Goal: Task Accomplishment & Management: Use online tool/utility

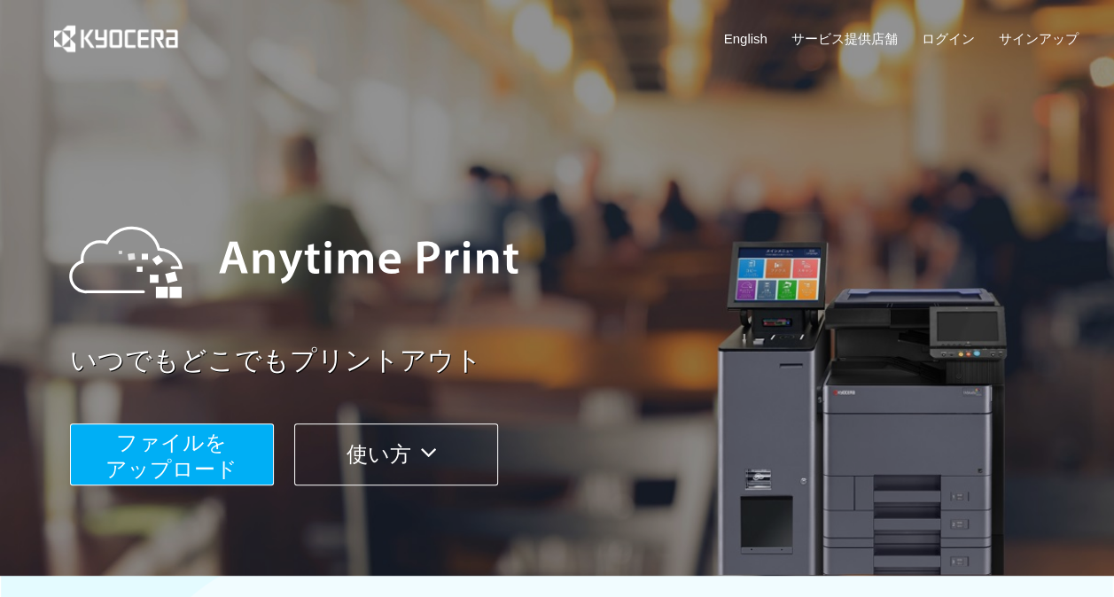
click at [222, 440] on span "ファイルを ​​アップロード" at bounding box center [171, 456] width 132 height 51
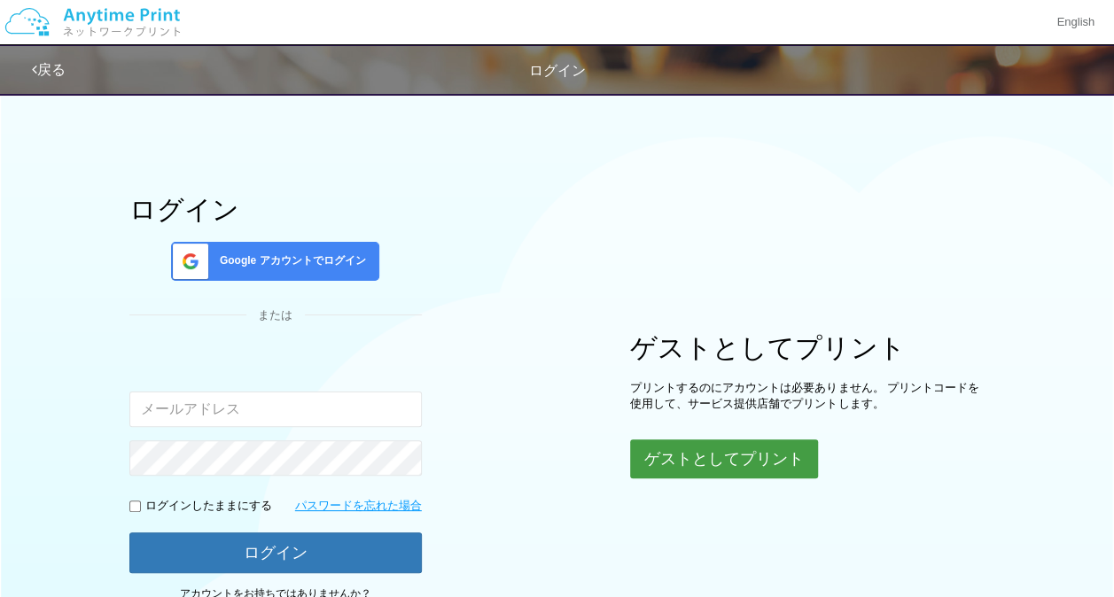
click at [750, 458] on button "ゲストとしてプリント" at bounding box center [724, 459] width 188 height 39
click at [696, 454] on button "ゲストとしてプリント" at bounding box center [724, 459] width 188 height 39
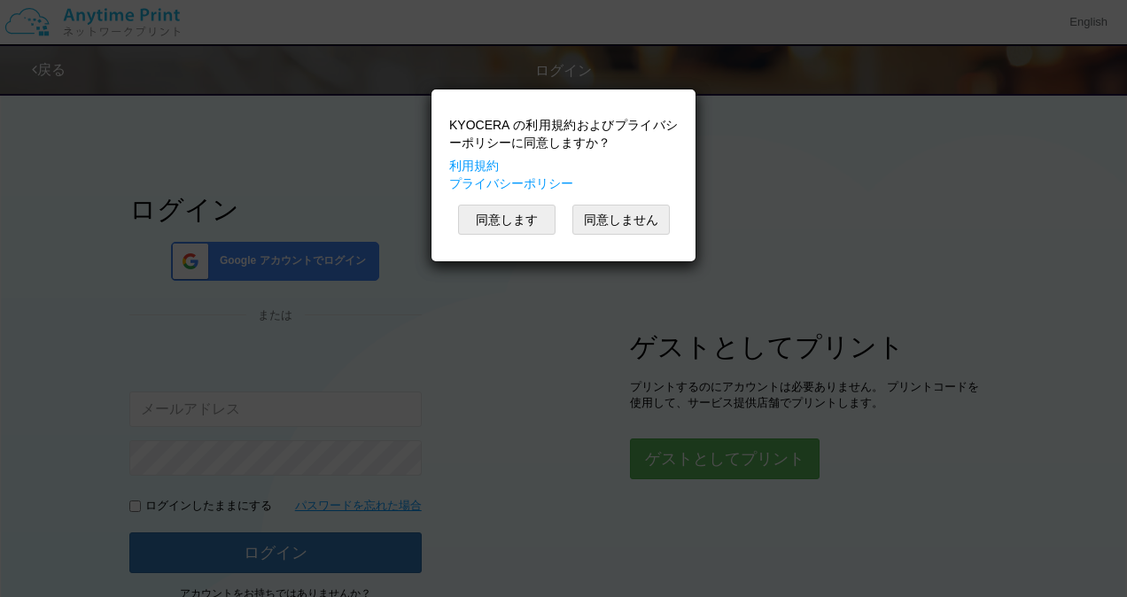
drag, startPoint x: 1120, startPoint y: 205, endPoint x: 1122, endPoint y: 308, distance: 103.7
click at [1113, 308] on html "KYOCERA の利用規約およびプライバシーポリシーに同意しますか？ 利用規約 プライバシーポリシー 同意します 同意しません KYOCERA の利用規約およ…" at bounding box center [563, 298] width 1127 height 597
click at [518, 218] on button "同意します" at bounding box center [507, 220] width 98 height 30
click at [535, 228] on button "同意します" at bounding box center [507, 220] width 98 height 30
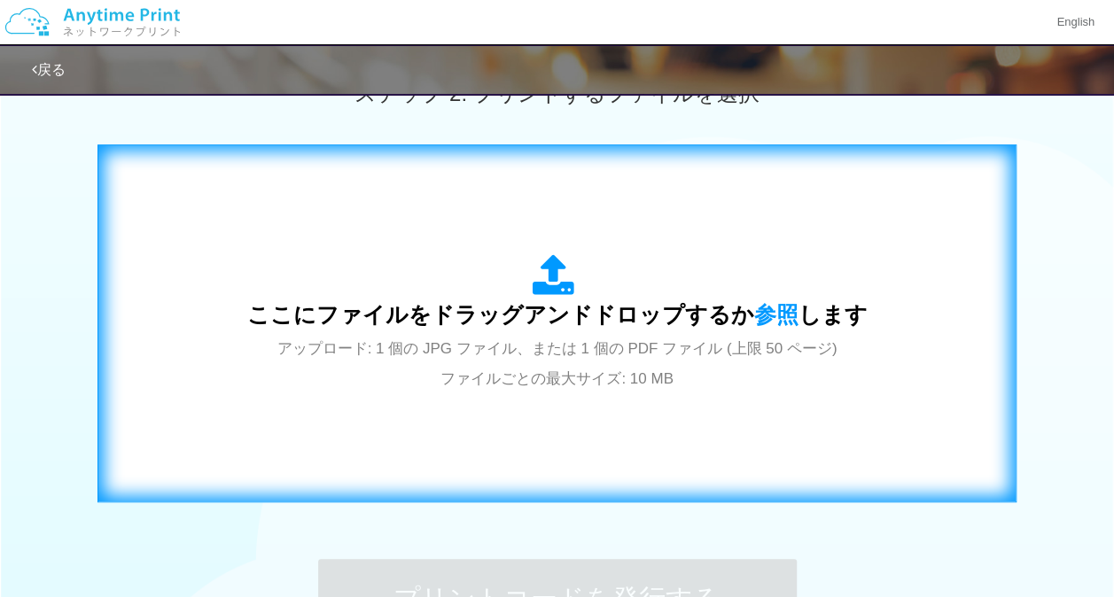
scroll to position [530, 0]
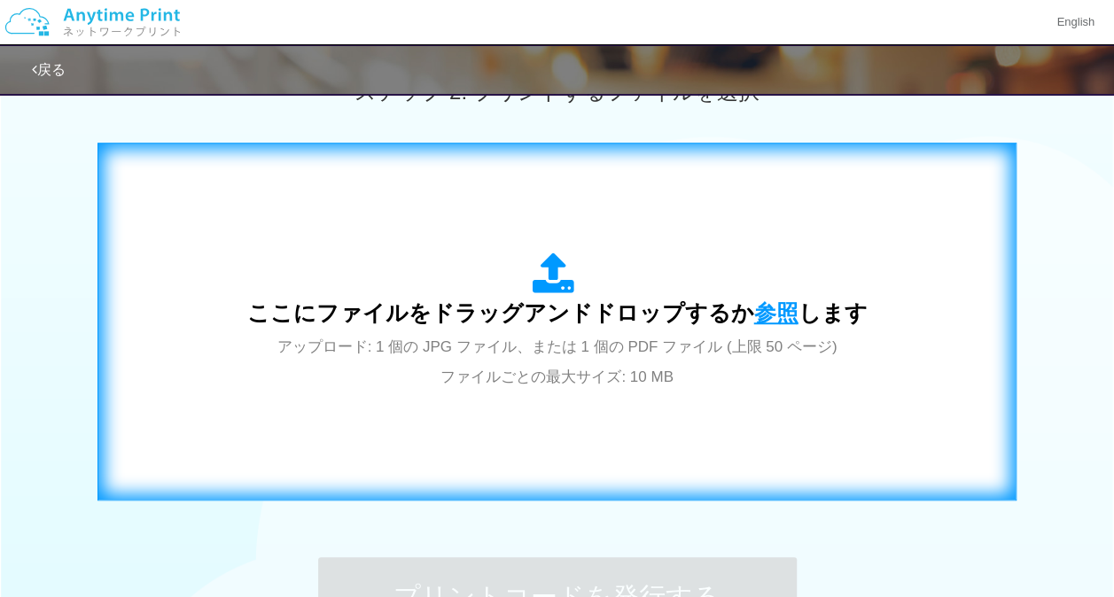
click at [778, 309] on span "参照" at bounding box center [776, 312] width 44 height 25
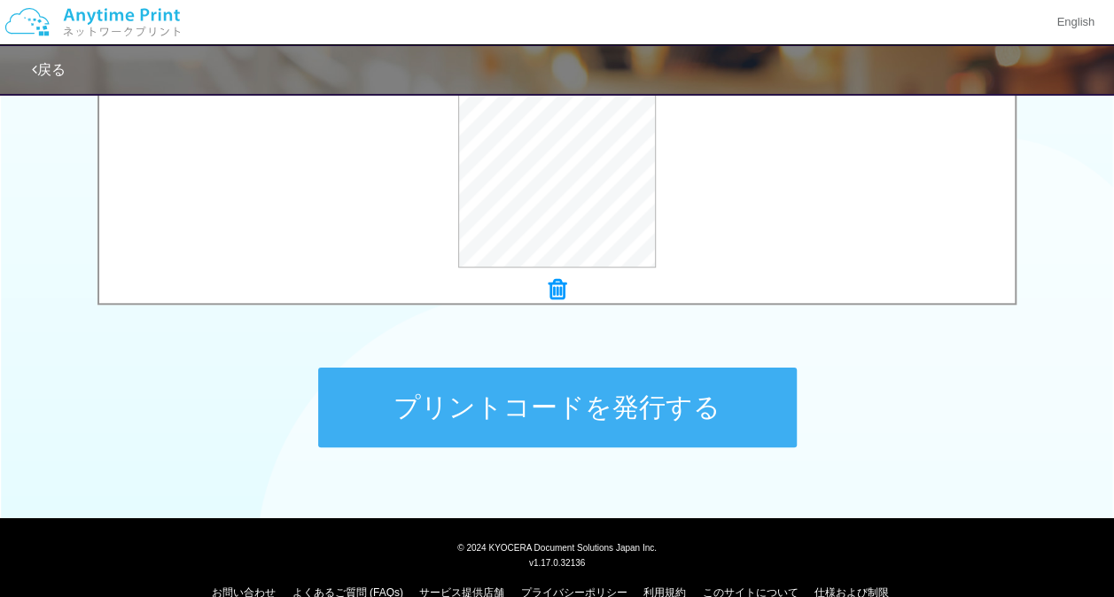
scroll to position [750, 0]
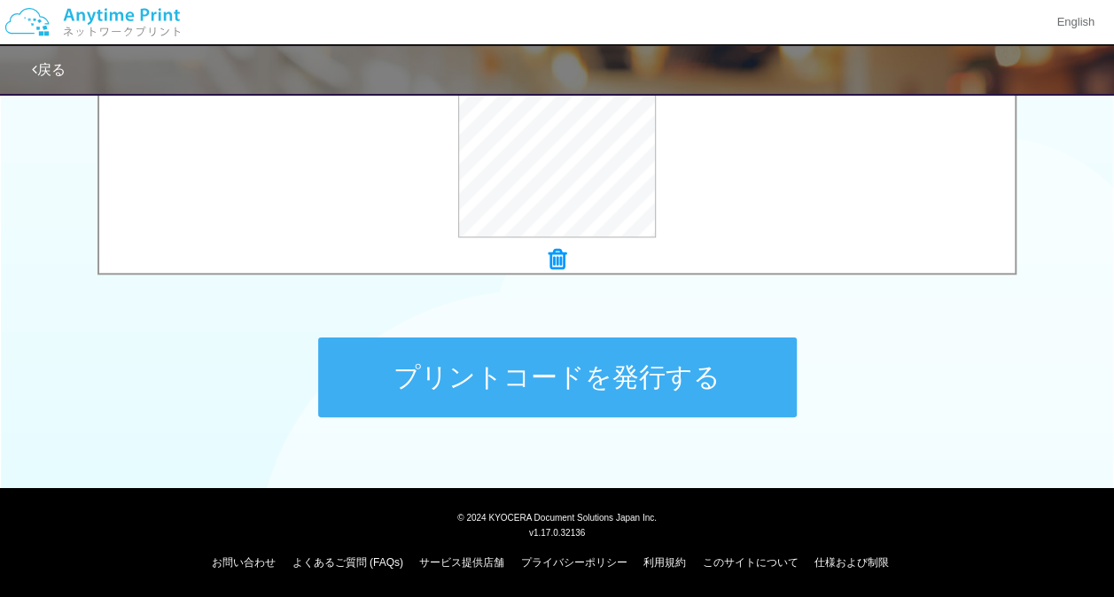
click at [497, 377] on button "プリントコードを発行する" at bounding box center [557, 378] width 479 height 80
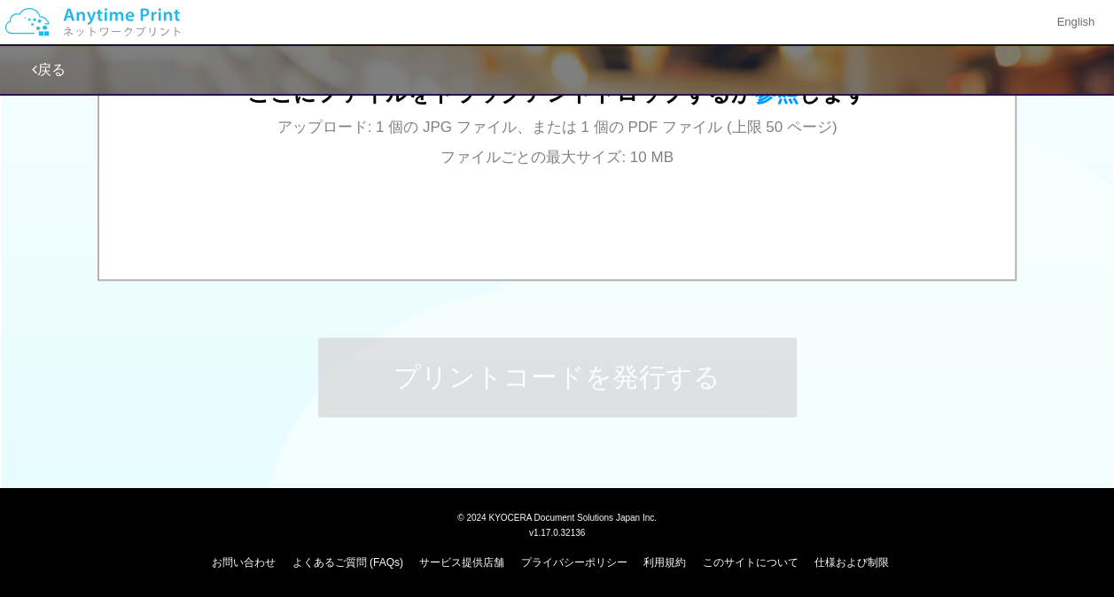
scroll to position [0, 0]
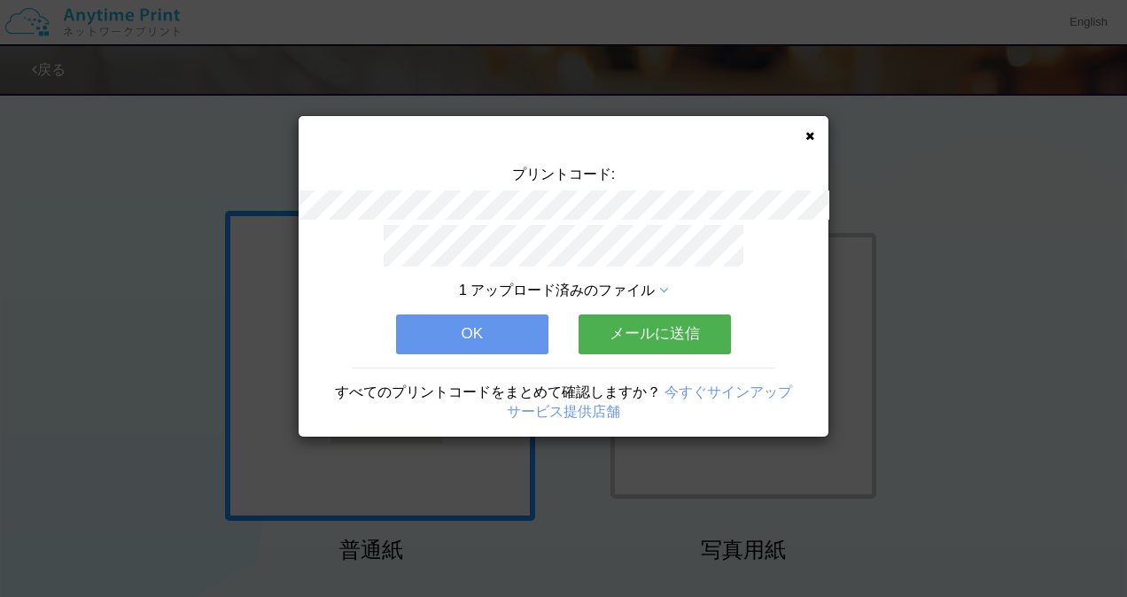
click at [499, 335] on button "OK" at bounding box center [472, 334] width 152 height 39
